Goal: Task Accomplishment & Management: Manage account settings

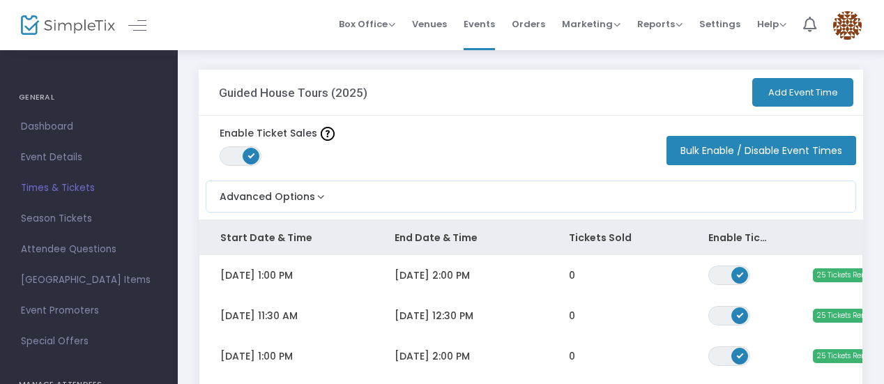
click at [779, 160] on button "Bulk Enable / Disable Event Times" at bounding box center [761, 150] width 190 height 29
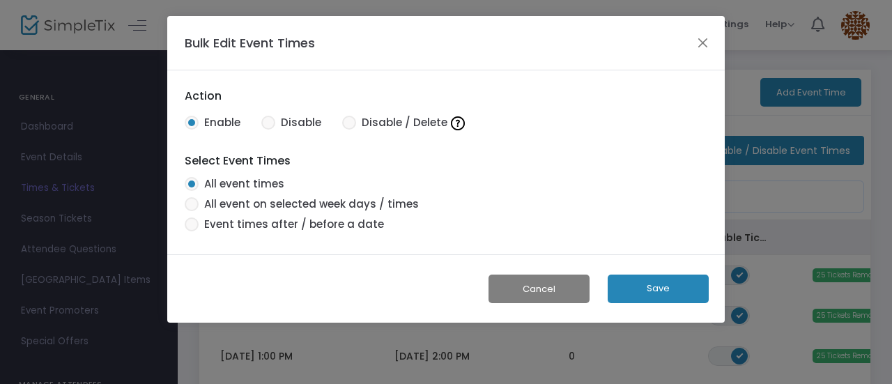
click at [287, 212] on mat-radio-button "All event on selected week days / times" at bounding box center [302, 207] width 248 height 20
radio input "false"
radio input "true"
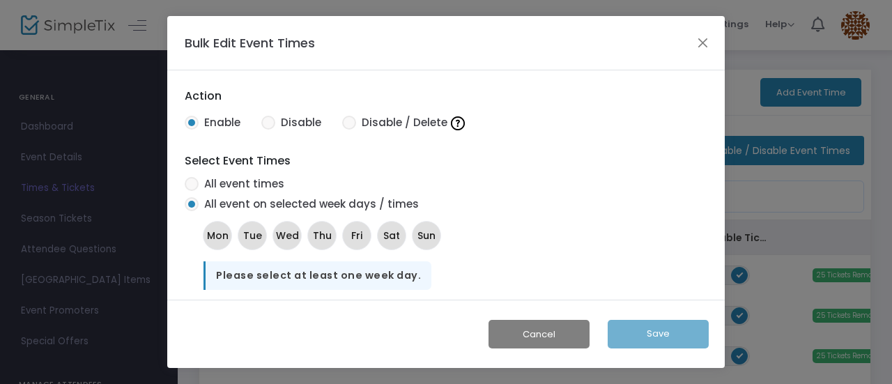
click at [282, 203] on span "All event on selected week days / times" at bounding box center [309, 205] width 220 height 16
click at [192, 211] on input "All event on selected week days / times" at bounding box center [191, 211] width 1 height 1
click at [401, 235] on mat-chip "Sat" at bounding box center [391, 235] width 29 height 29
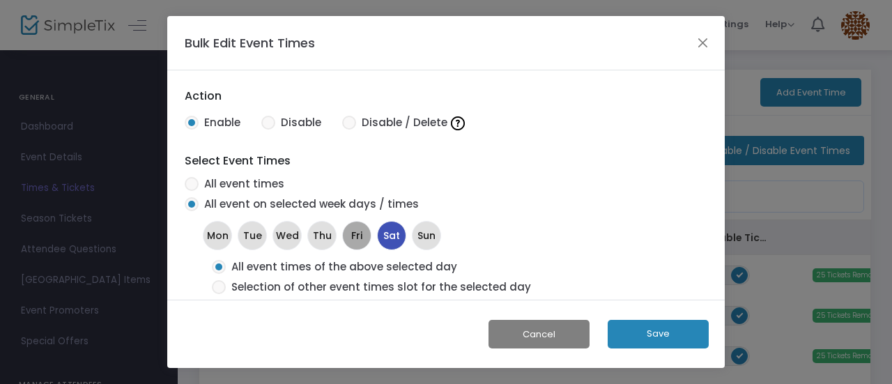
click at [358, 236] on span "Fri" at bounding box center [356, 235] width 11 height 15
click at [321, 232] on span "Thu" at bounding box center [322, 235] width 19 height 15
click at [282, 227] on mat-chip "Wed" at bounding box center [287, 235] width 29 height 29
click at [445, 294] on span "Selection of other event times slot for the selected days" at bounding box center [382, 287] width 312 height 16
click at [219, 294] on input "Selection of other event times slot for the selected days" at bounding box center [218, 294] width 1 height 1
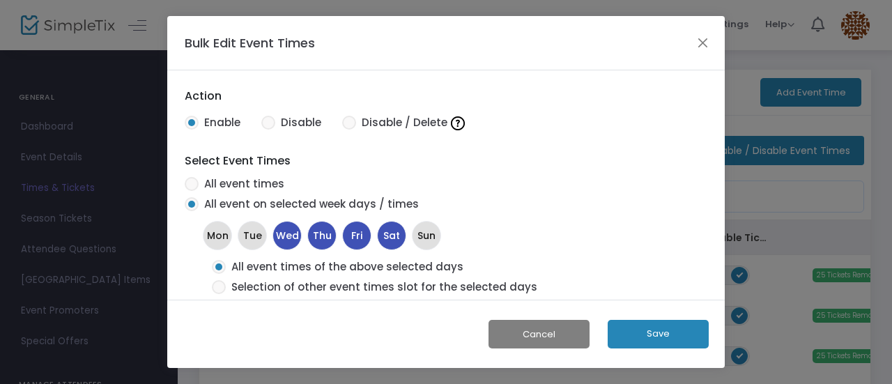
radio input "true"
click at [396, 272] on span "All event times of the above selected days" at bounding box center [345, 267] width 238 height 16
click at [219, 274] on input "All event times of the above selected days" at bounding box center [218, 274] width 1 height 1
radio input "true"
drag, startPoint x: 391, startPoint y: 286, endPoint x: 473, endPoint y: 284, distance: 81.6
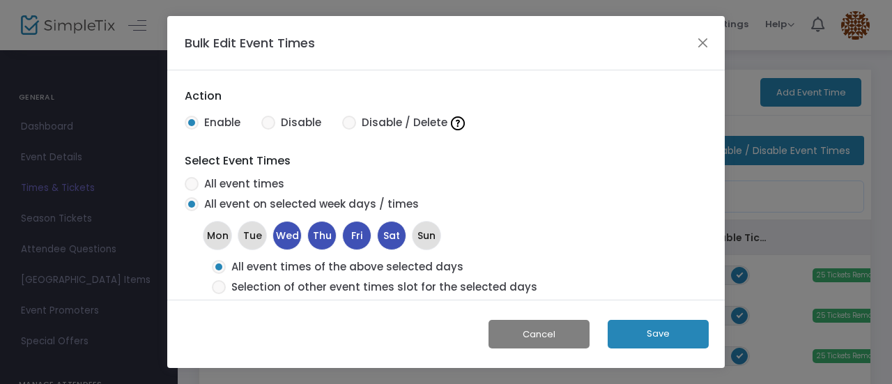
click at [473, 284] on span "Selection of other event times slot for the selected days" at bounding box center [382, 287] width 312 height 16
click at [219, 294] on input "Selection of other event times slot for the selected days" at bounding box center [218, 294] width 1 height 1
radio input "true"
click at [473, 284] on span "Selection of other event times slot for the selected days" at bounding box center [382, 287] width 312 height 16
click at [219, 294] on input "Selection of other event times slot for the selected days" at bounding box center [218, 294] width 1 height 1
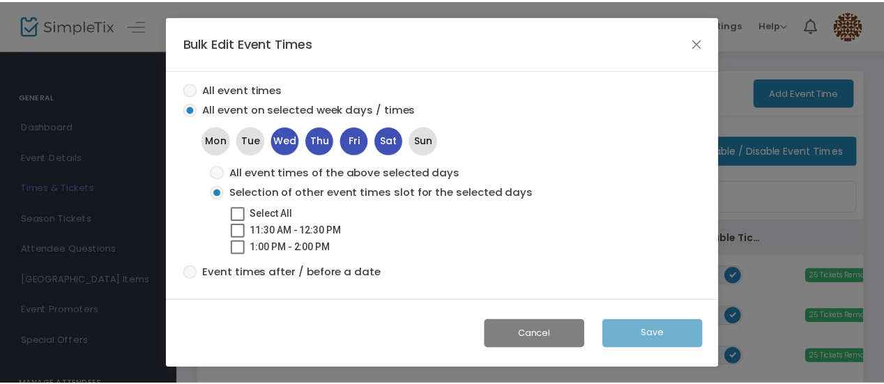
scroll to position [96, 0]
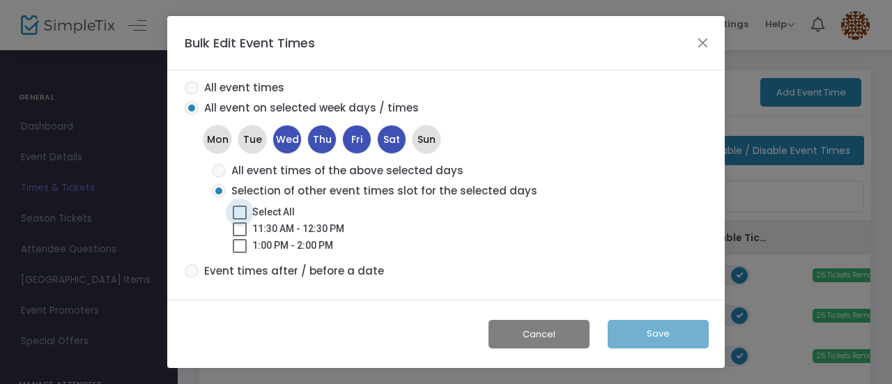
click at [240, 210] on span at bounding box center [240, 213] width 14 height 14
click at [240, 220] on input "Select All" at bounding box center [239, 220] width 1 height 1
checkbox input "true"
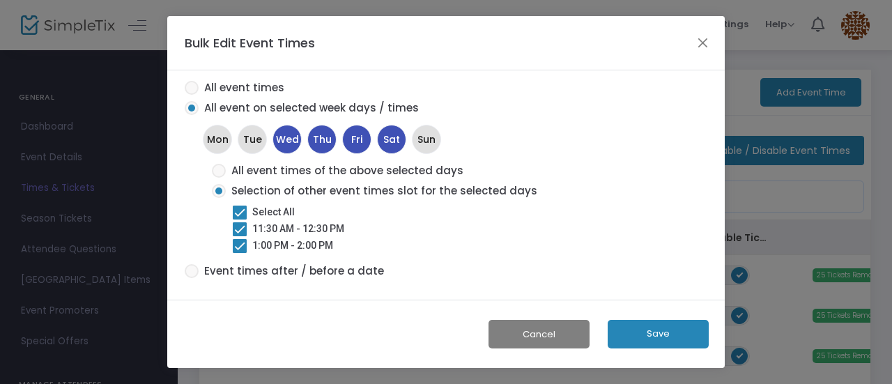
click at [665, 331] on button "Save" at bounding box center [658, 334] width 101 height 29
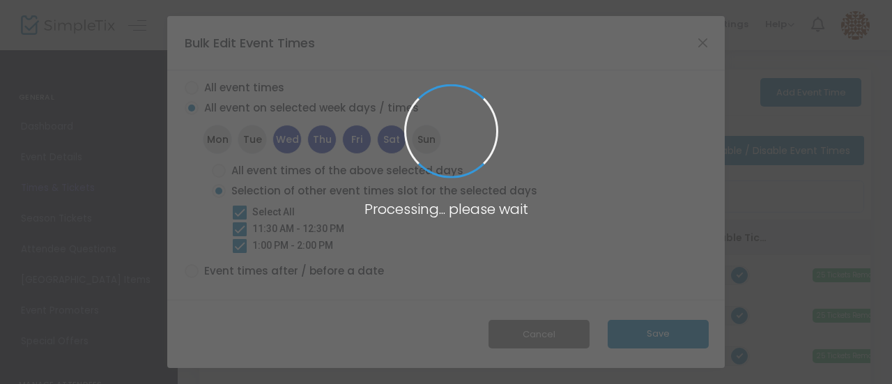
radio input "true"
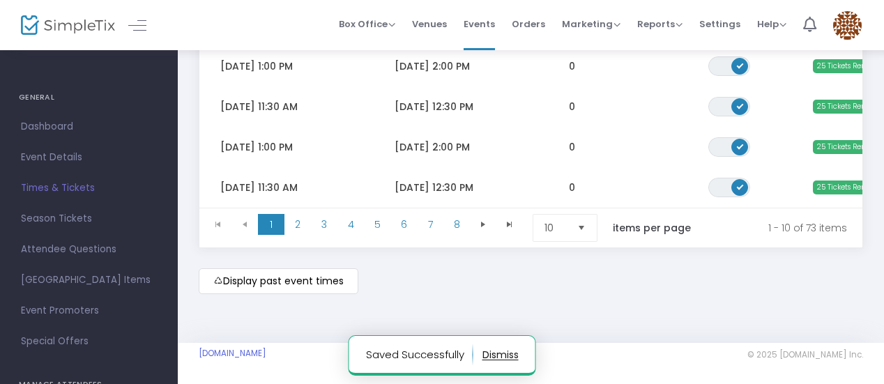
scroll to position [459, 0]
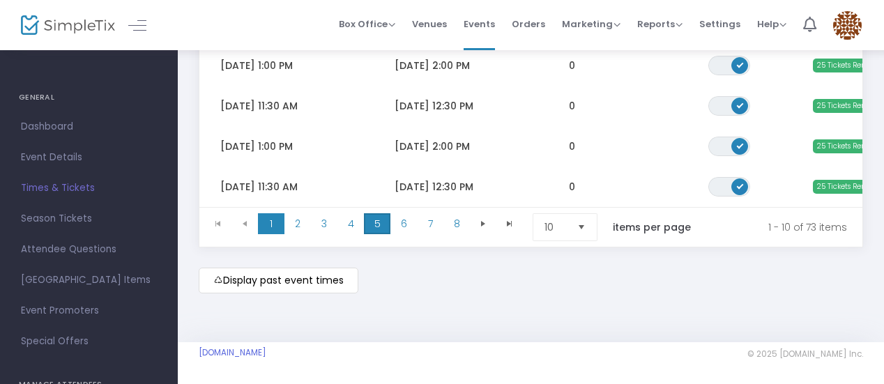
click at [368, 224] on span "5" at bounding box center [377, 223] width 26 height 21
click at [400, 227] on span "6" at bounding box center [403, 223] width 26 height 21
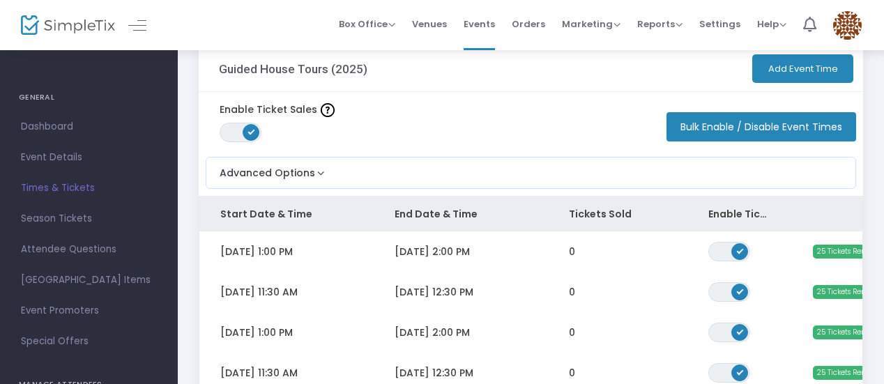
scroll to position [0, 0]
